Goal: Information Seeking & Learning: Understand process/instructions

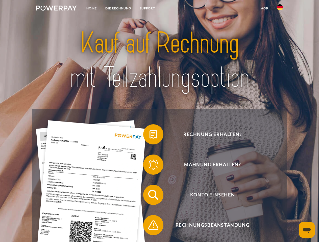
click at [56, 9] on img at bounding box center [56, 8] width 41 height 5
click at [280, 9] on img at bounding box center [280, 7] width 6 height 6
click at [264, 8] on link "agb" at bounding box center [265, 8] width 16 height 9
click at [149, 136] on span at bounding box center [145, 134] width 25 height 25
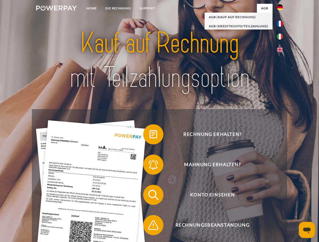
click at [149, 166] on span at bounding box center [145, 164] width 25 height 25
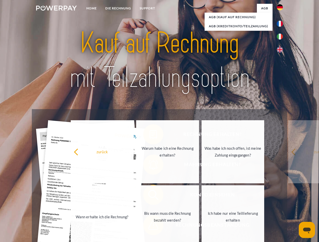
click at [149, 196] on link "Bis wann muss die Rechnung bezahlt werden?" at bounding box center [167, 217] width 63 height 63
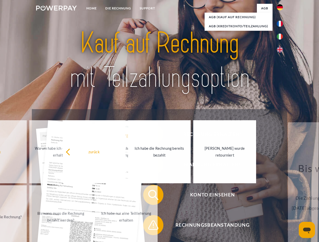
click at [149, 227] on span at bounding box center [145, 225] width 25 height 25
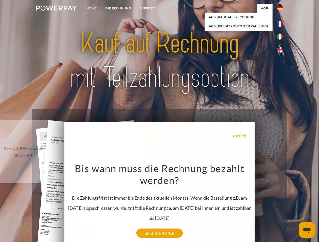
click at [307, 230] on icon "Messaging-Fenster öffnen" at bounding box center [307, 231] width 8 height 6
